Goal: Task Accomplishment & Management: Use online tool/utility

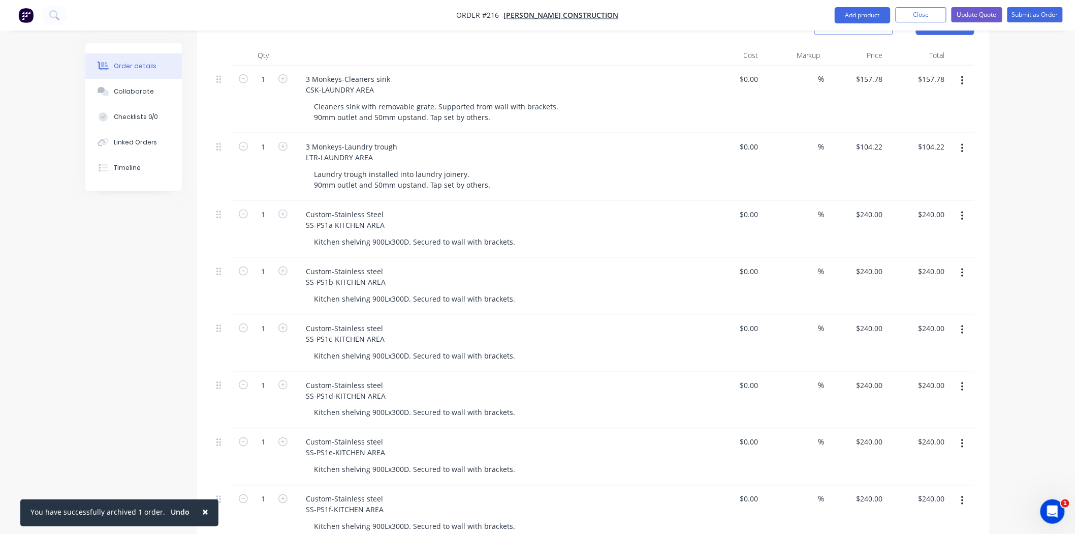
scroll to position [226, 0]
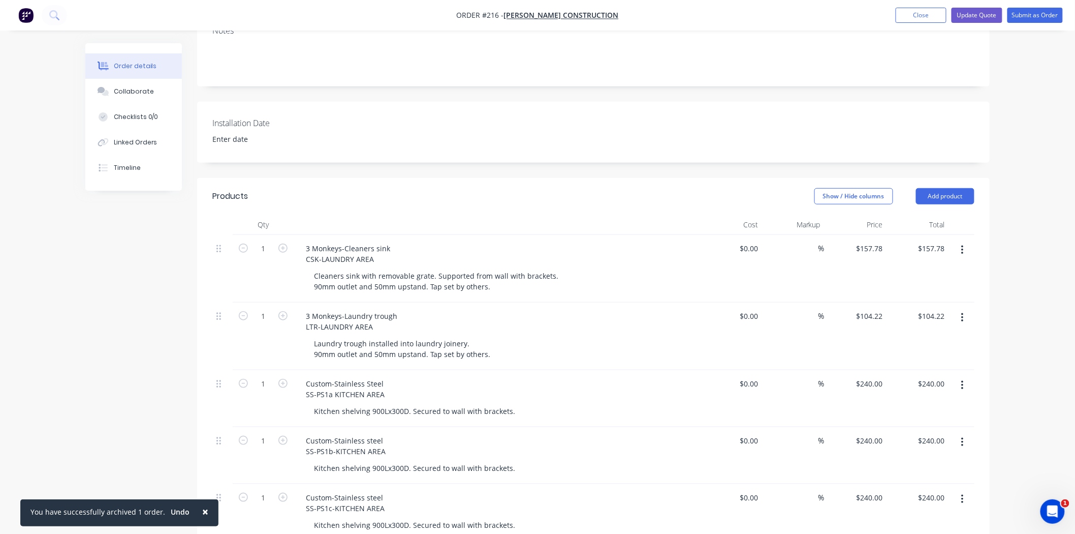
click at [27, 13] on img "button" at bounding box center [25, 15] width 15 height 15
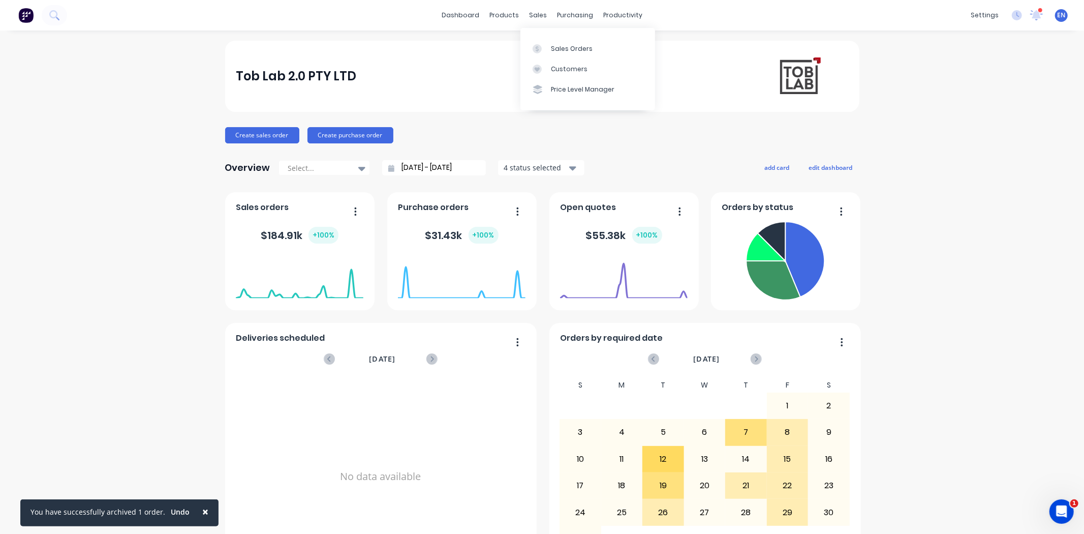
click at [536, 11] on div "sales" at bounding box center [538, 15] width 28 height 15
click at [547, 44] on div at bounding box center [540, 48] width 15 height 9
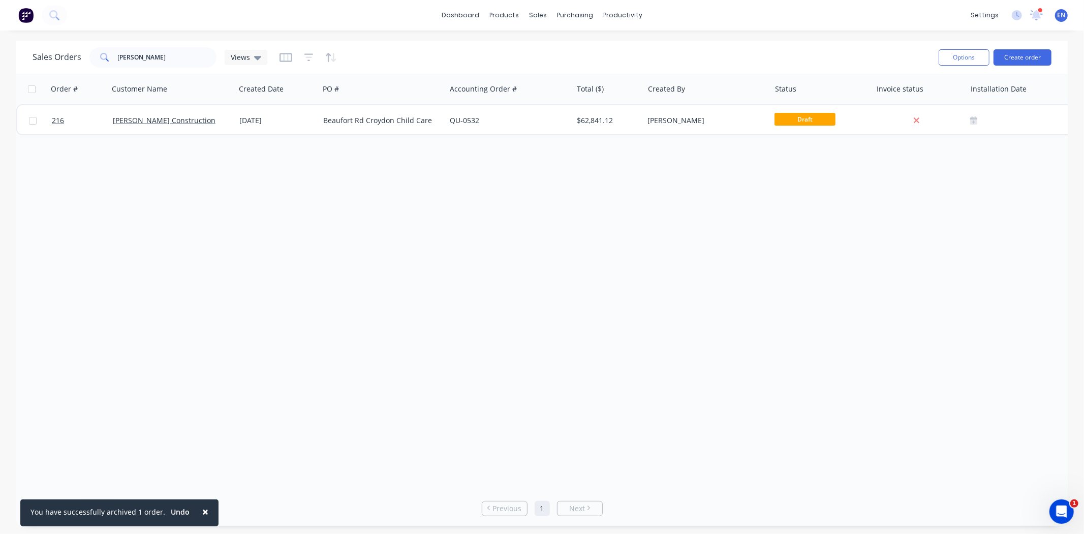
click at [31, 17] on img at bounding box center [25, 15] width 15 height 15
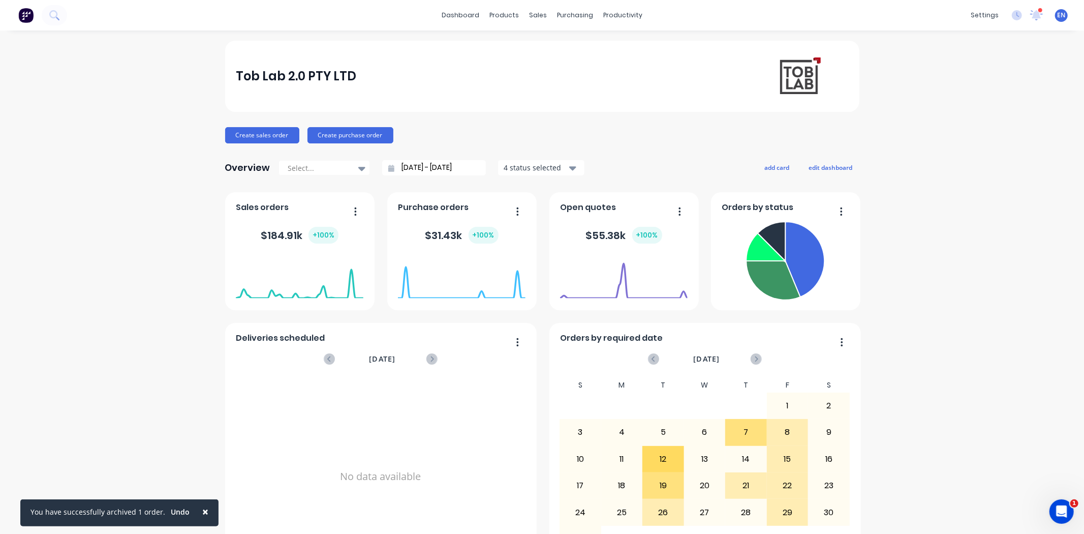
click at [18, 20] on button at bounding box center [25, 15] width 21 height 20
click at [25, 14] on img at bounding box center [25, 15] width 15 height 15
click at [463, 12] on link "dashboard" at bounding box center [461, 15] width 48 height 15
click at [23, 16] on img at bounding box center [25, 15] width 15 height 15
click at [444, 12] on link "dashboard" at bounding box center [461, 15] width 48 height 15
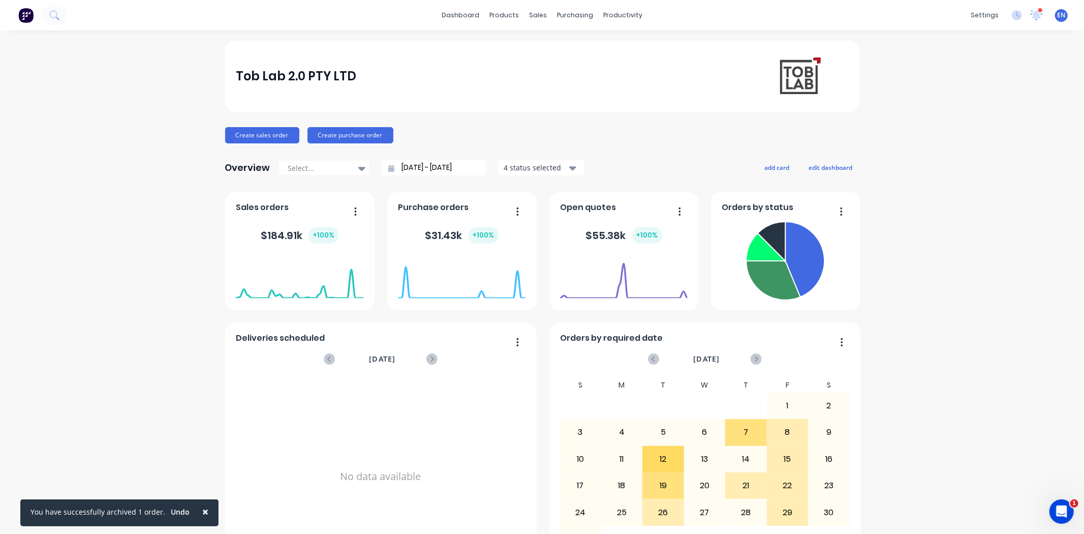
click at [26, 16] on img at bounding box center [25, 15] width 15 height 15
click at [459, 13] on link "dashboard" at bounding box center [461, 15] width 48 height 15
click at [543, 44] on div at bounding box center [540, 48] width 15 height 9
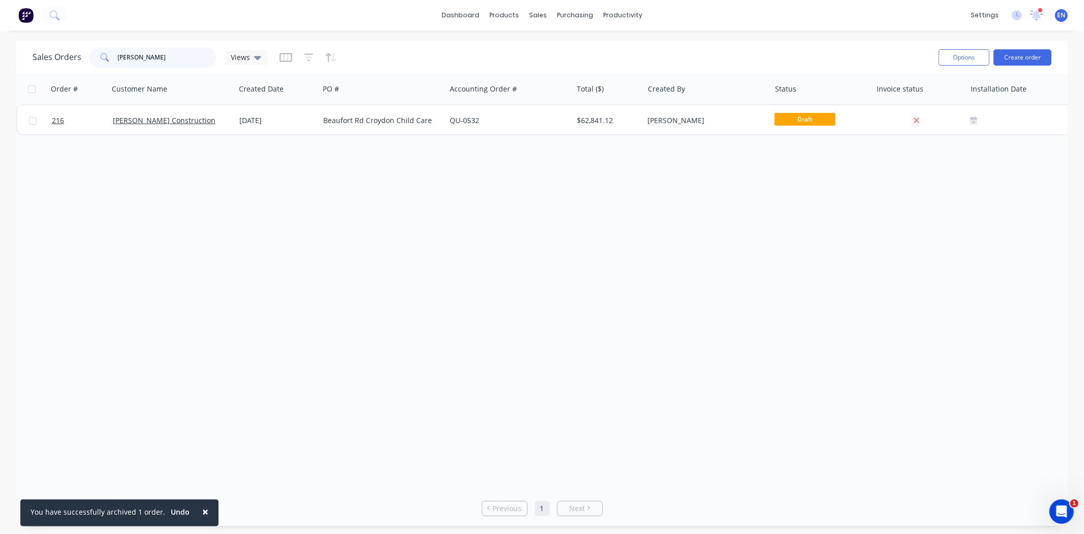
drag, startPoint x: 140, startPoint y: 60, endPoint x: 98, endPoint y: 54, distance: 42.6
click at [98, 54] on div "[PERSON_NAME]" at bounding box center [152, 57] width 127 height 20
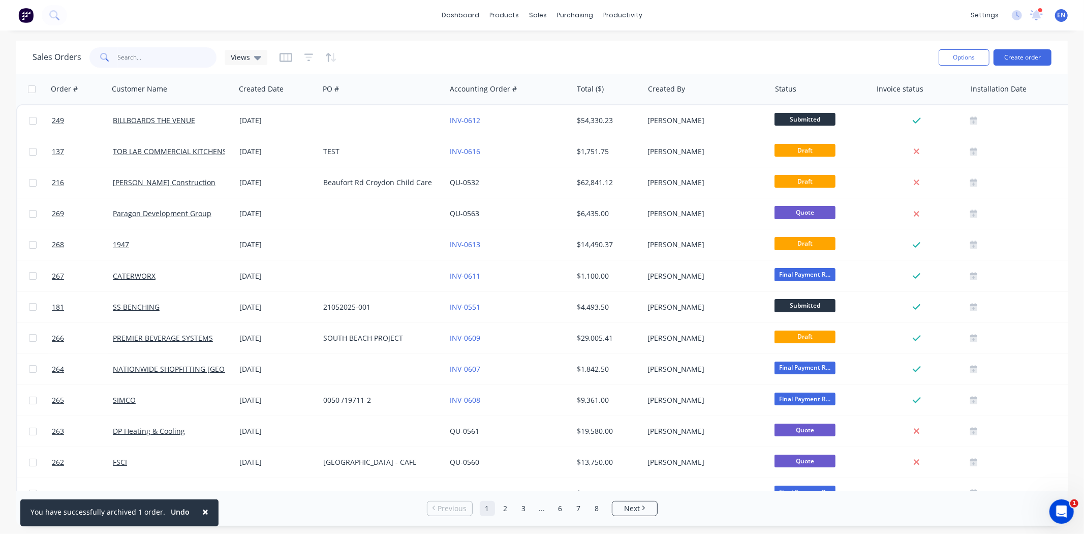
drag, startPoint x: 130, startPoint y: 58, endPoint x: 122, endPoint y: 57, distance: 7.7
click at [128, 60] on input "text" at bounding box center [167, 57] width 99 height 20
type input "ABYSS"
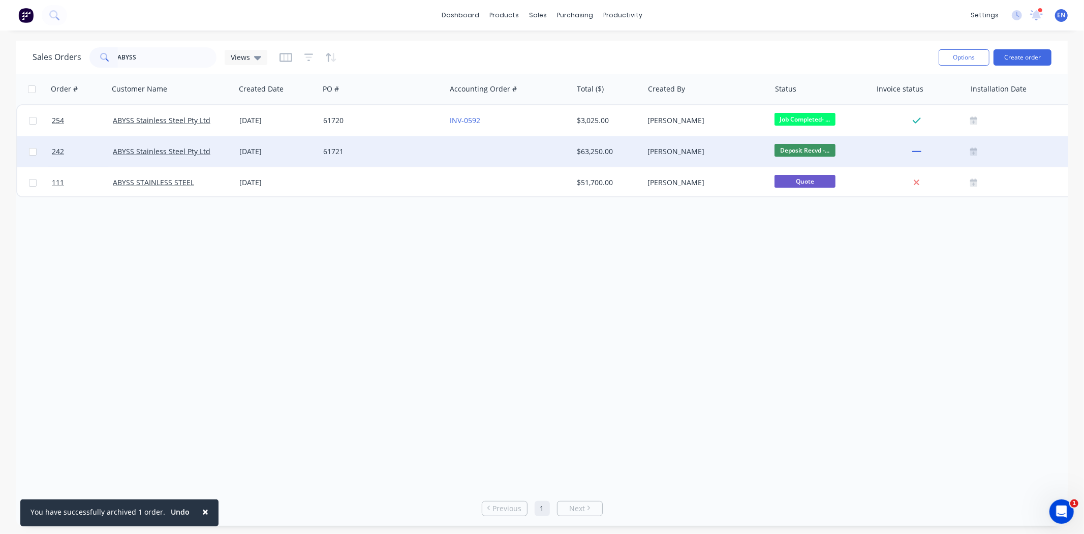
click at [226, 151] on div "ABYSS Stainless Steel Pty Ltd" at bounding box center [172, 151] width 118 height 10
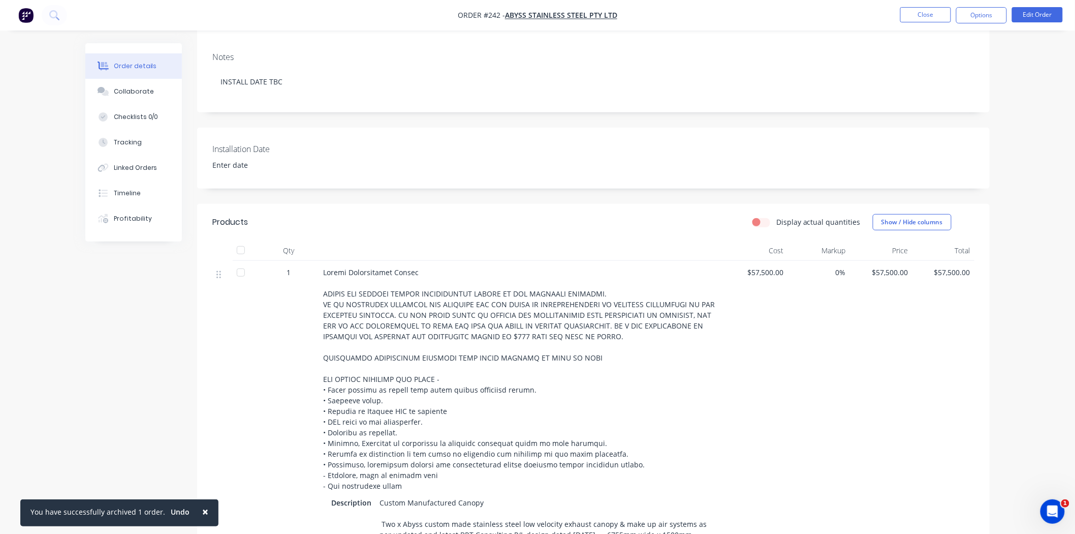
scroll to position [226, 0]
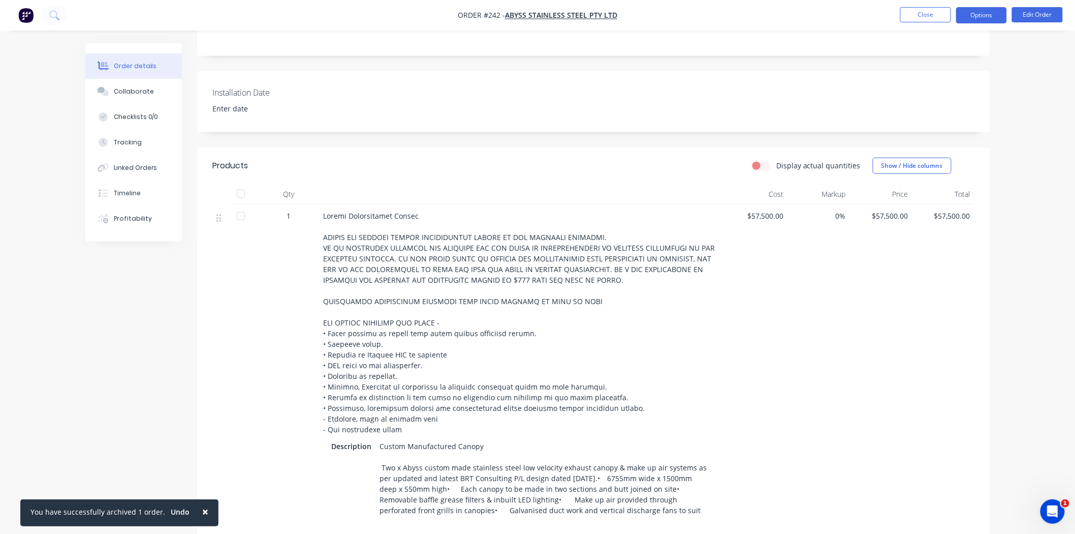
click at [988, 19] on button "Options" at bounding box center [981, 15] width 51 height 16
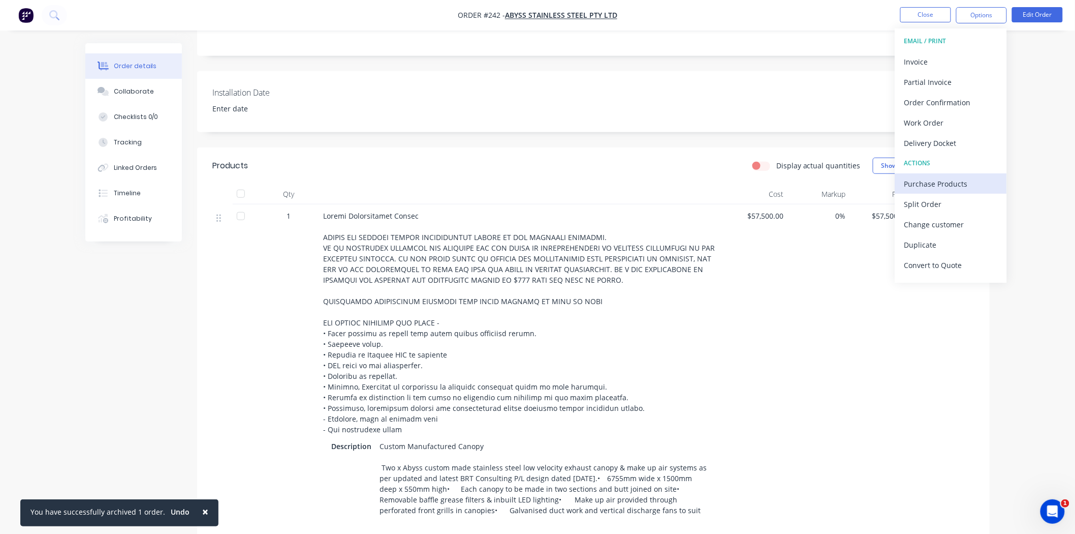
click at [900, 180] on button "Purchase Products" at bounding box center [951, 183] width 112 height 20
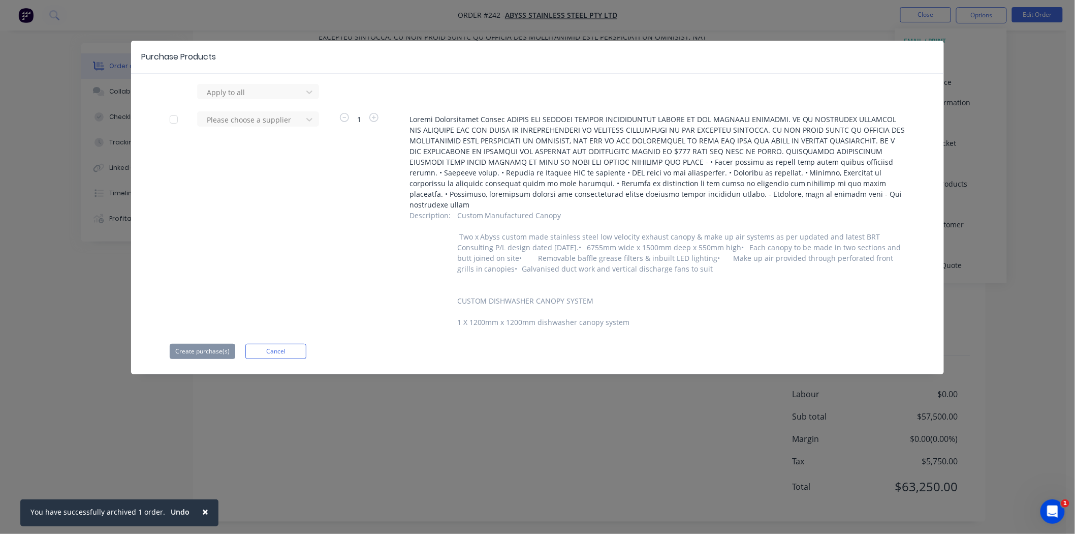
scroll to position [221, 0]
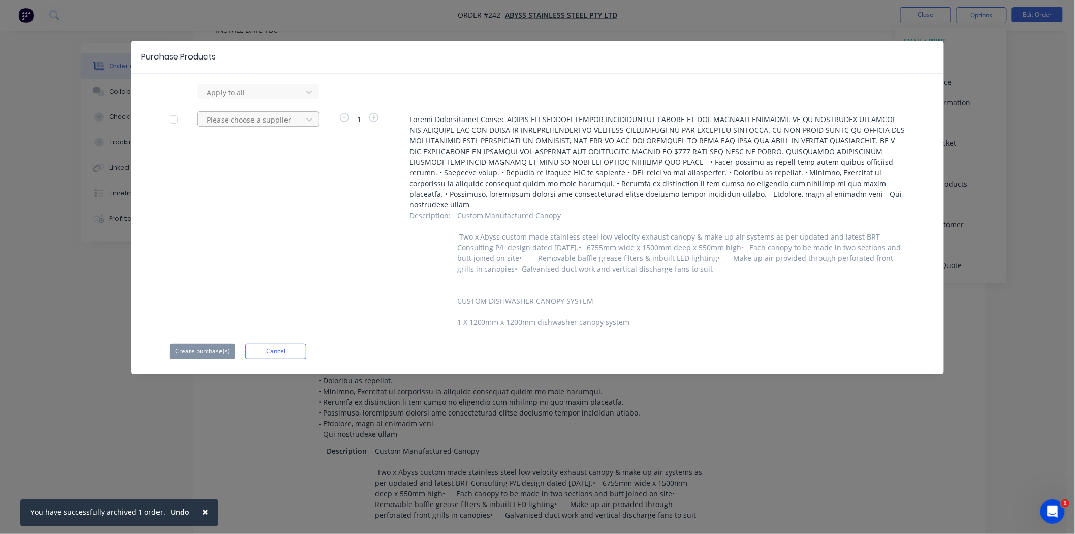
click at [281, 99] on div at bounding box center [251, 92] width 91 height 13
type input "A"
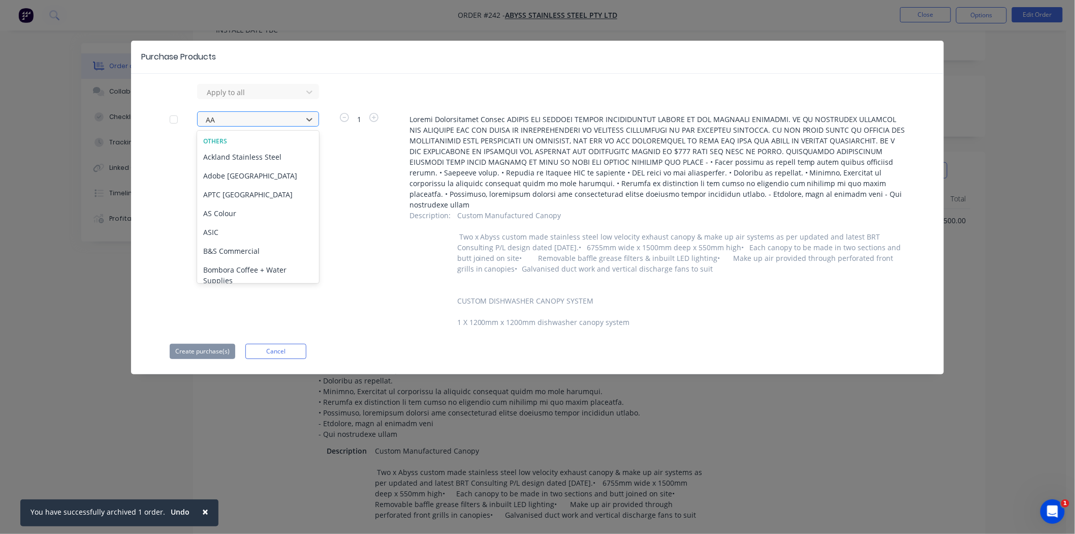
type input "A"
click at [497, 9] on div "Purchase Products Apply to all 405 results available. Use Up and Down to choose…" at bounding box center [537, 267] width 1075 height 534
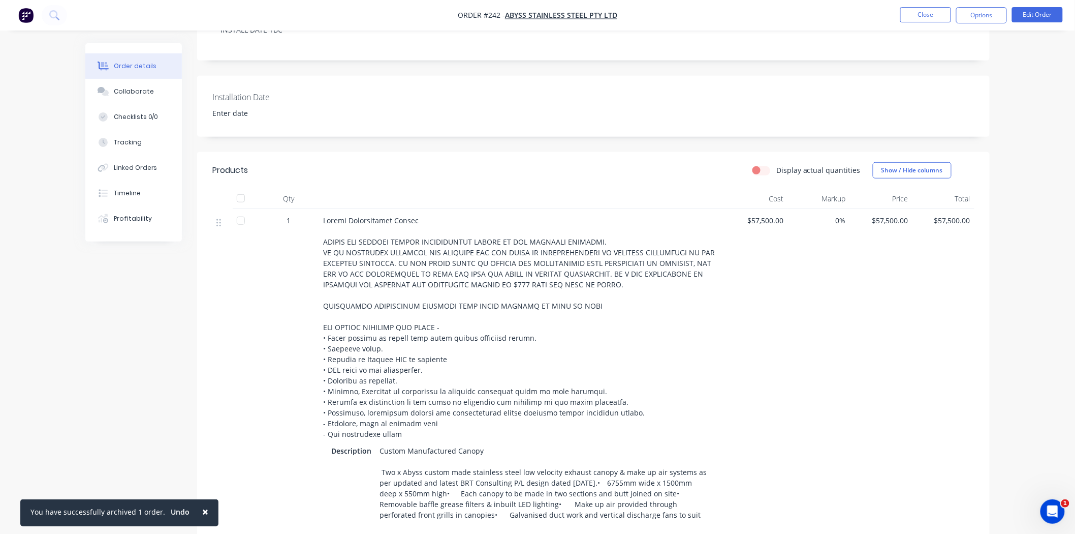
scroll to position [0, 0]
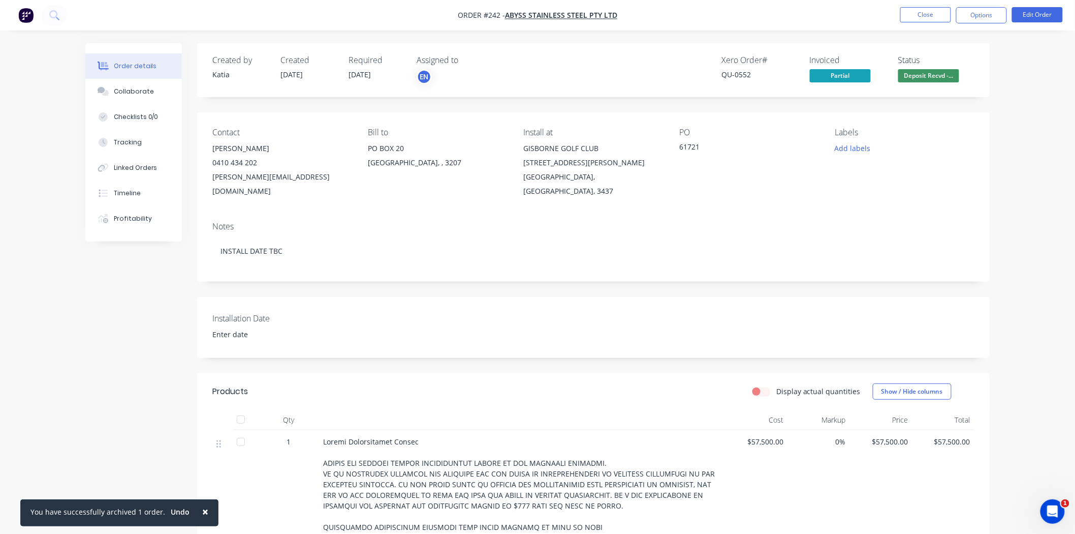
click at [26, 16] on img "button" at bounding box center [25, 15] width 15 height 15
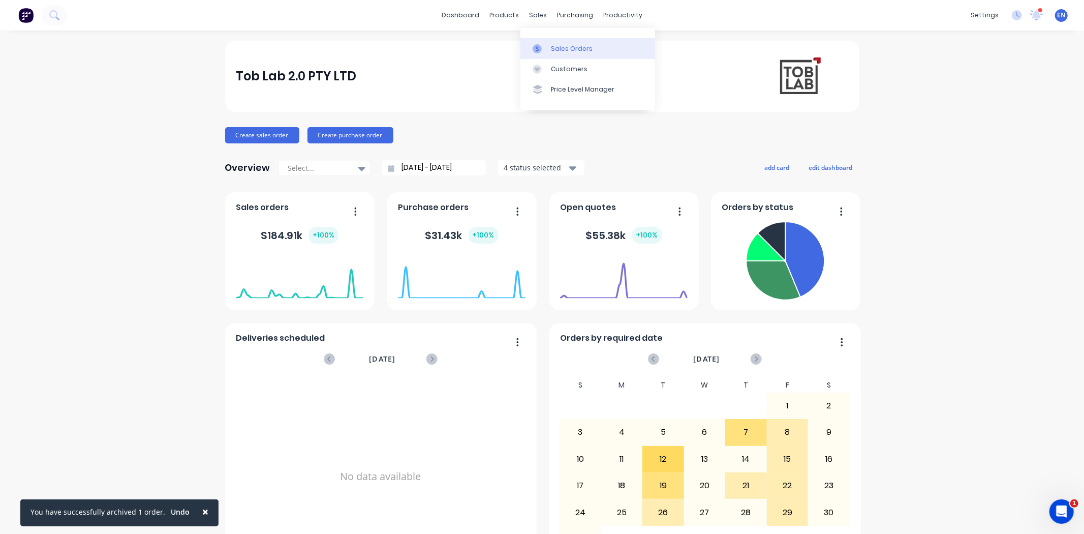
click at [560, 53] on link "Sales Orders" at bounding box center [587, 48] width 135 height 20
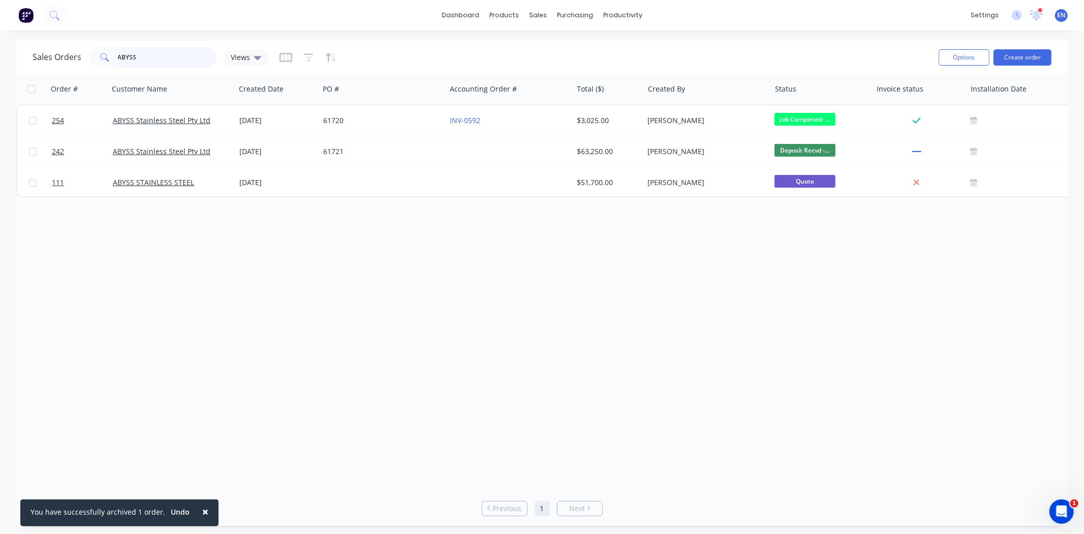
click at [167, 52] on input "ABYSS" at bounding box center [167, 57] width 99 height 20
drag, startPoint x: 156, startPoint y: 58, endPoint x: 27, endPoint y: 48, distance: 129.0
click at [29, 49] on div "Sales Orders ABYSS Views Options Create order" at bounding box center [542, 57] width 1052 height 33
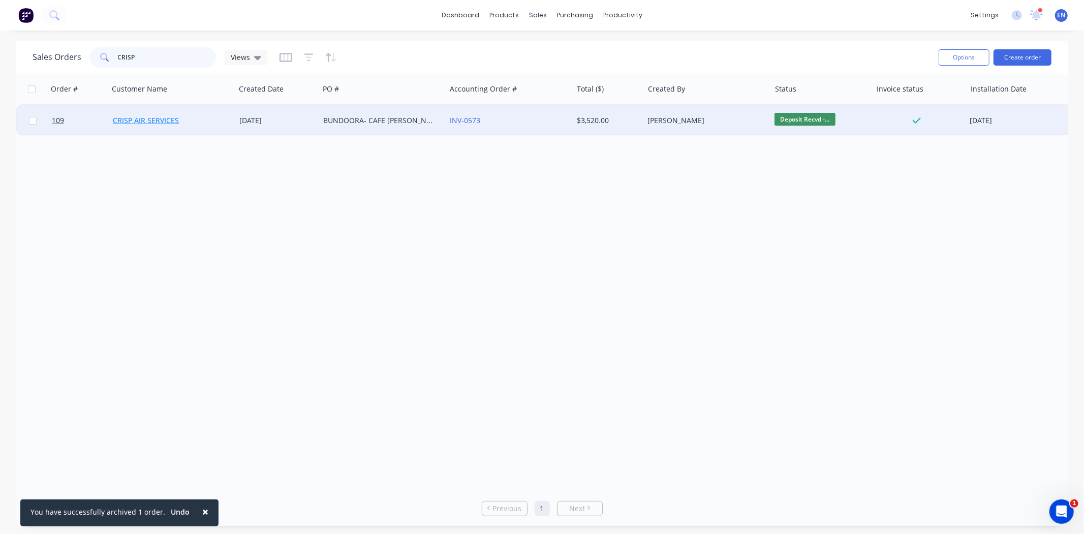
type input "CRISP"
click at [166, 122] on link "CRISP AIR SERVICES" at bounding box center [146, 120] width 66 height 10
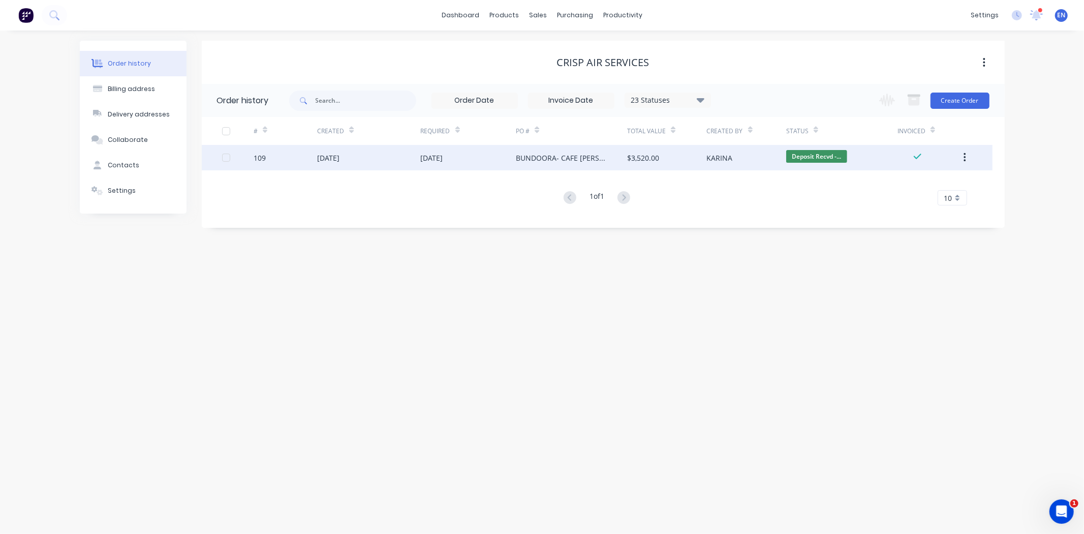
click at [586, 155] on div "BUNDOORA- CAFE [PERSON_NAME]" at bounding box center [561, 157] width 91 height 11
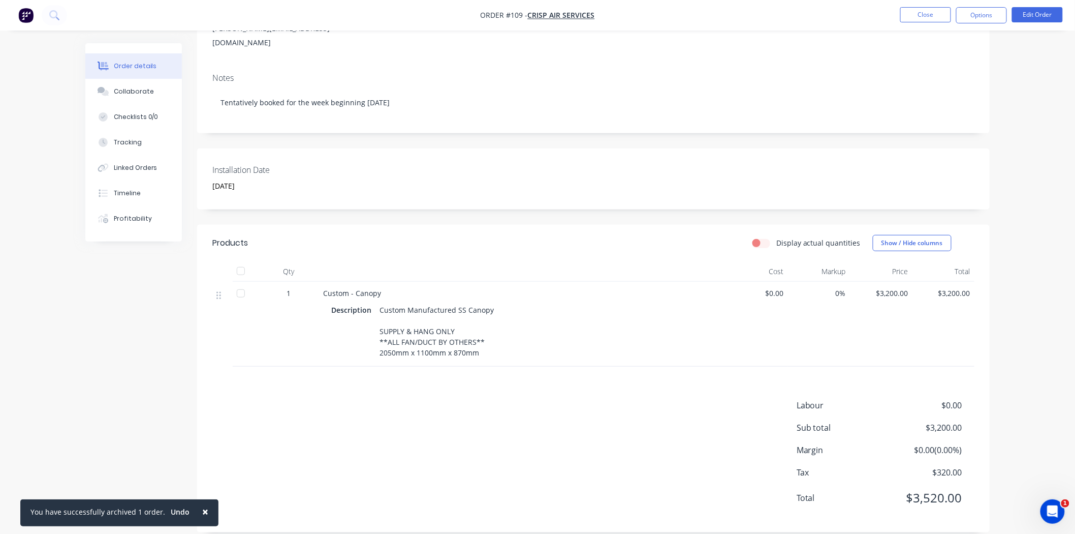
scroll to position [36, 0]
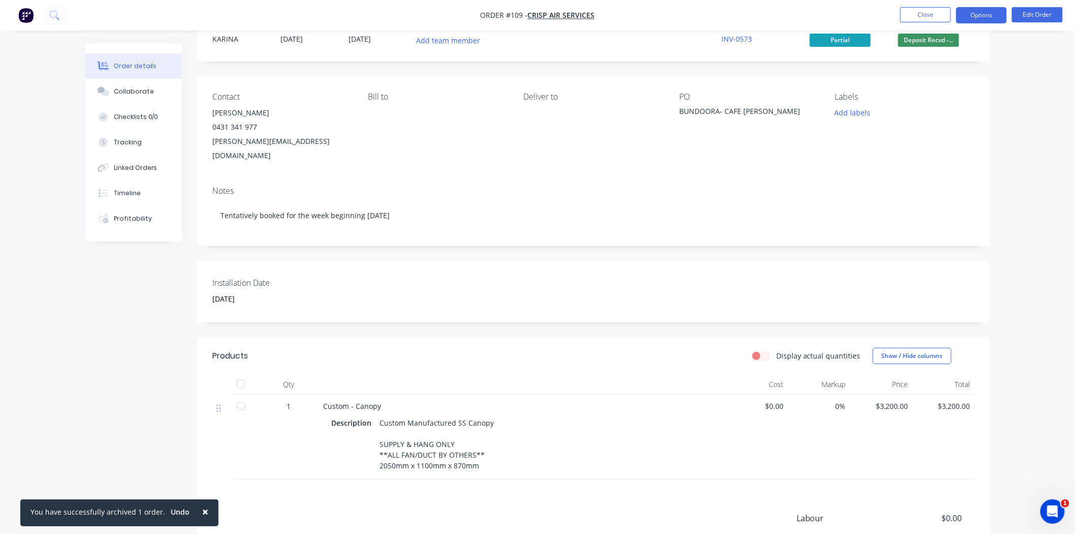
drag, startPoint x: 972, startPoint y: 13, endPoint x: 970, endPoint y: 23, distance: 10.0
click at [972, 14] on button "Options" at bounding box center [981, 15] width 51 height 16
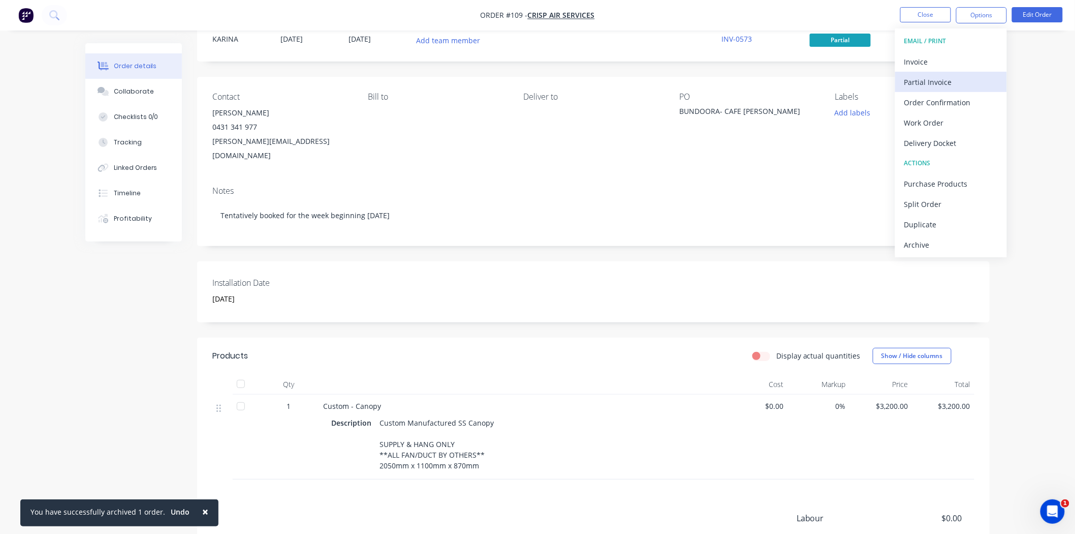
click at [974, 84] on div "Partial Invoice" at bounding box center [952, 82] width 94 height 15
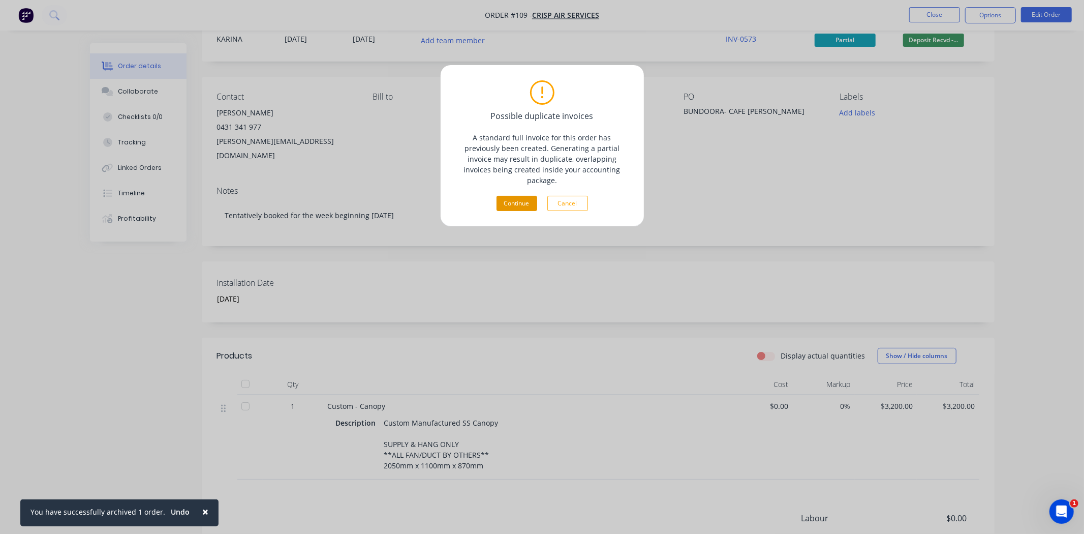
click at [511, 196] on button "Continue" at bounding box center [517, 203] width 41 height 15
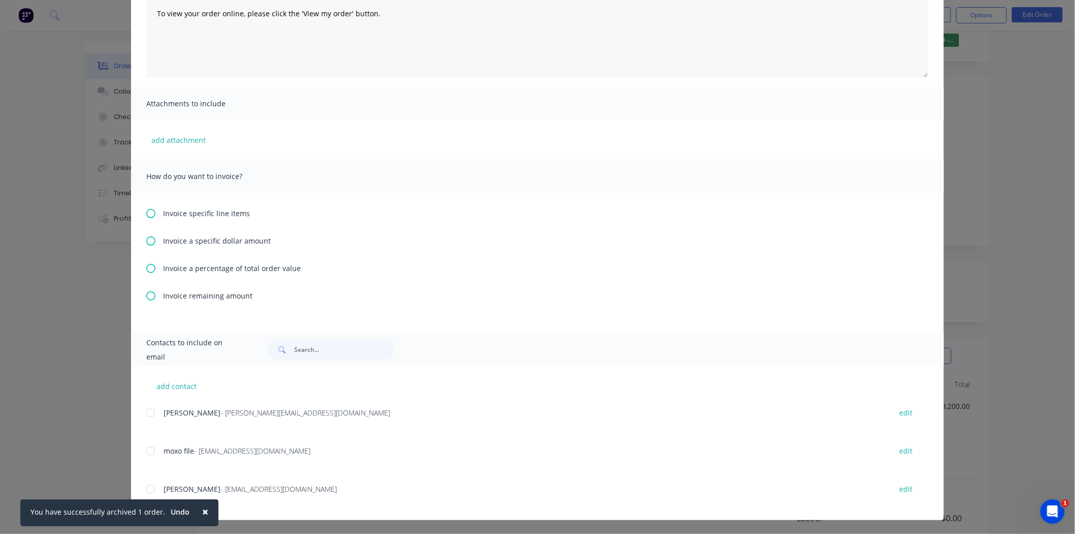
scroll to position [92, 0]
click at [146, 293] on icon at bounding box center [150, 295] width 9 height 9
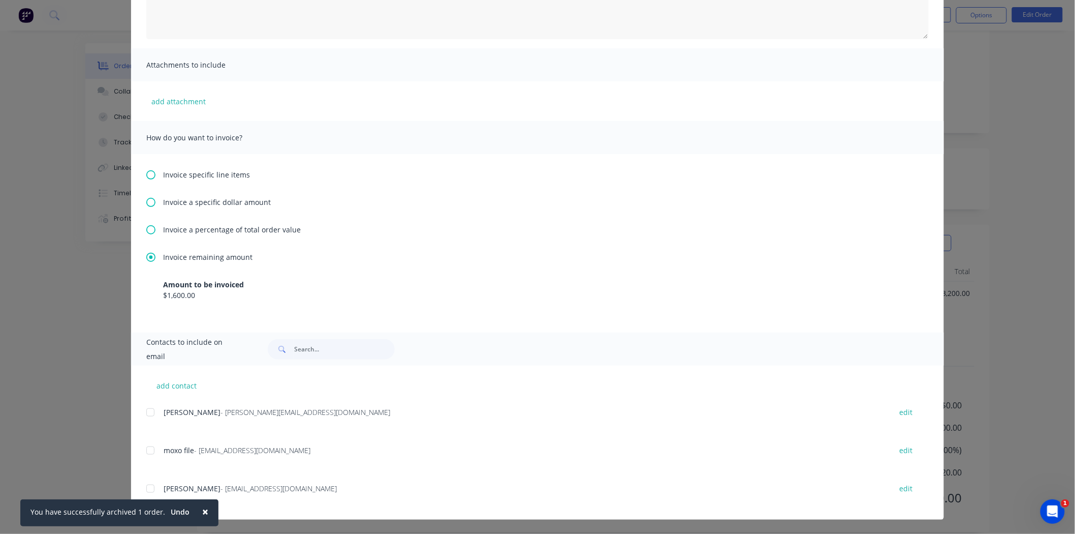
scroll to position [65, 0]
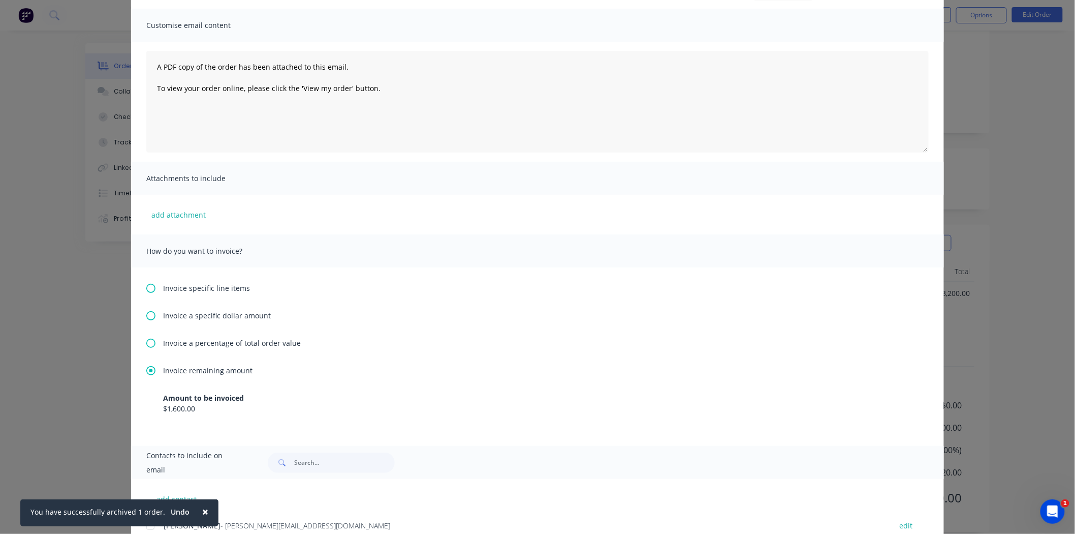
click at [868, 9] on div "Customise email content" at bounding box center [537, 25] width 813 height 33
